Goal: Task Accomplishment & Management: Use online tool/utility

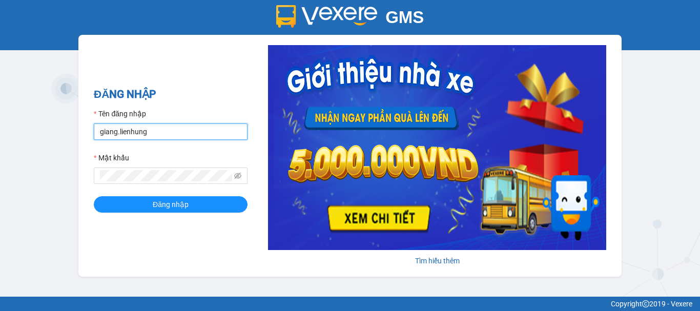
click at [159, 132] on input "giang.lienhung" at bounding box center [171, 132] width 154 height 16
type input "thi.lienhung"
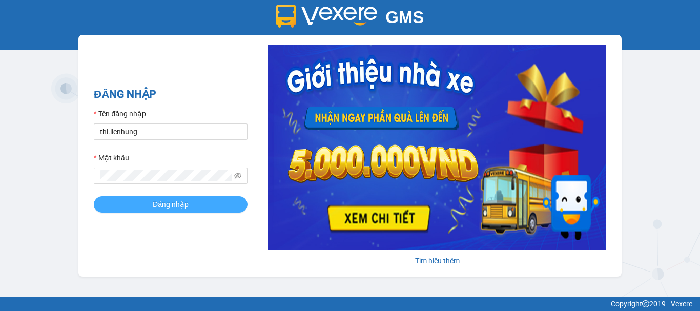
click at [240, 201] on button "Đăng nhập" at bounding box center [171, 204] width 154 height 16
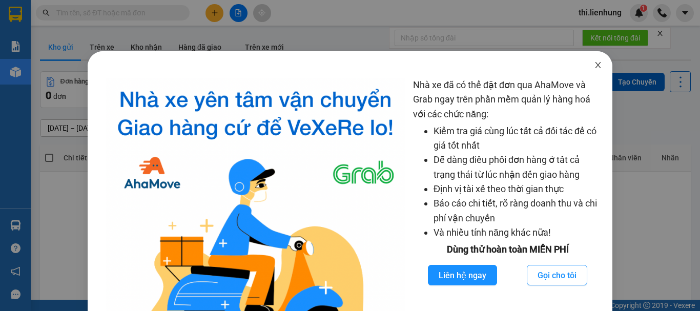
click at [597, 65] on span "Close" at bounding box center [598, 65] width 29 height 29
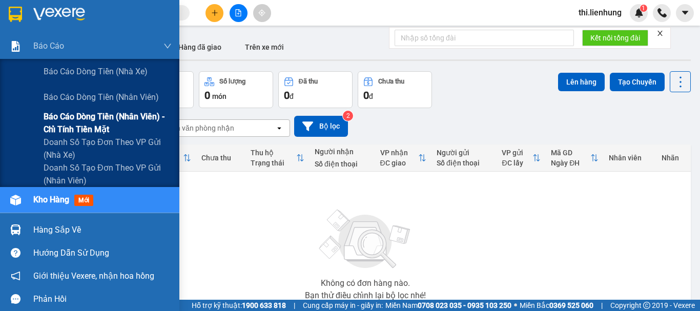
click at [66, 124] on span "Báo cáo dòng tiền (nhân viên) - chỉ tính tiền mặt" at bounding box center [108, 123] width 128 height 26
